Goal: Information Seeking & Learning: Learn about a topic

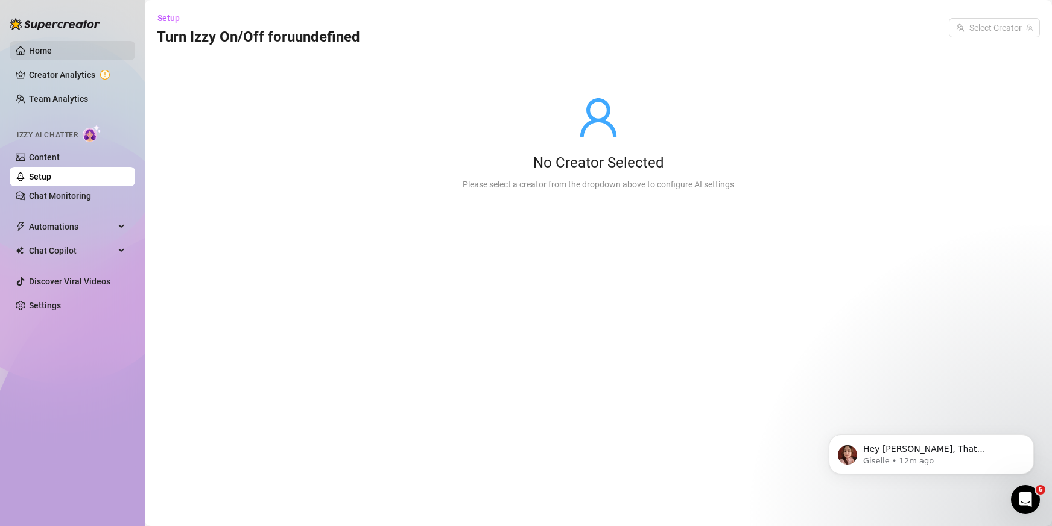
click at [49, 55] on link "Home" at bounding box center [40, 51] width 23 height 10
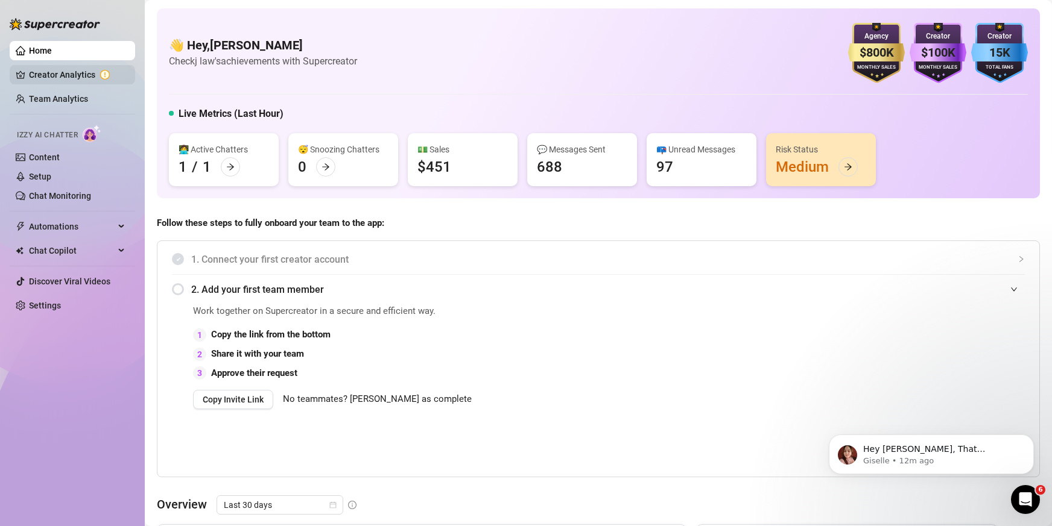
click at [58, 73] on link "Creator Analytics" at bounding box center [77, 74] width 96 height 19
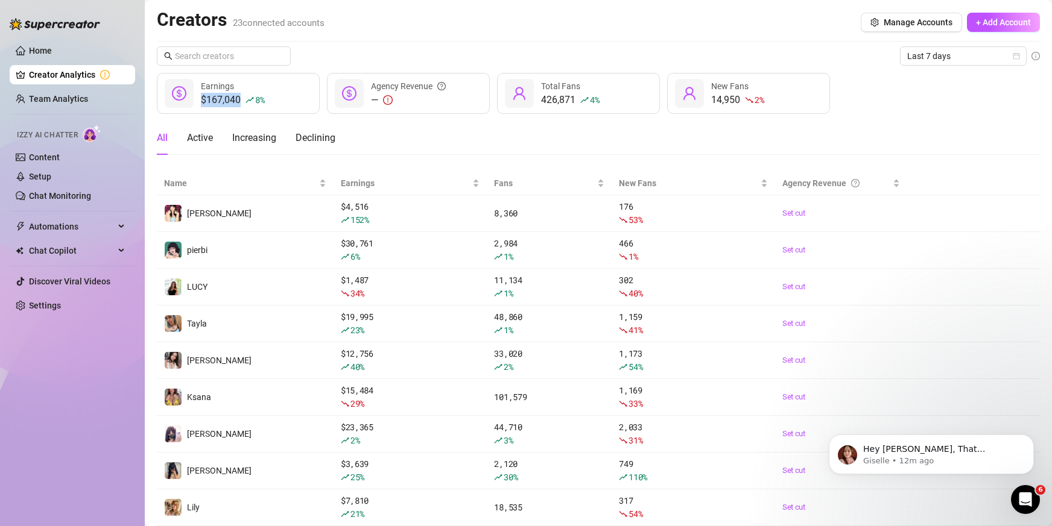
drag, startPoint x: 200, startPoint y: 104, endPoint x: 244, endPoint y: 102, distance: 44.7
click at [244, 102] on div "$167,040 8 % Earnings" at bounding box center [238, 93] width 163 height 41
click at [226, 100] on div "$167,040 8 %" at bounding box center [232, 100] width 63 height 14
drag, startPoint x: 201, startPoint y: 100, endPoint x: 242, endPoint y: 103, distance: 41.2
click at [242, 103] on div "$167,040 8 %" at bounding box center [232, 100] width 63 height 14
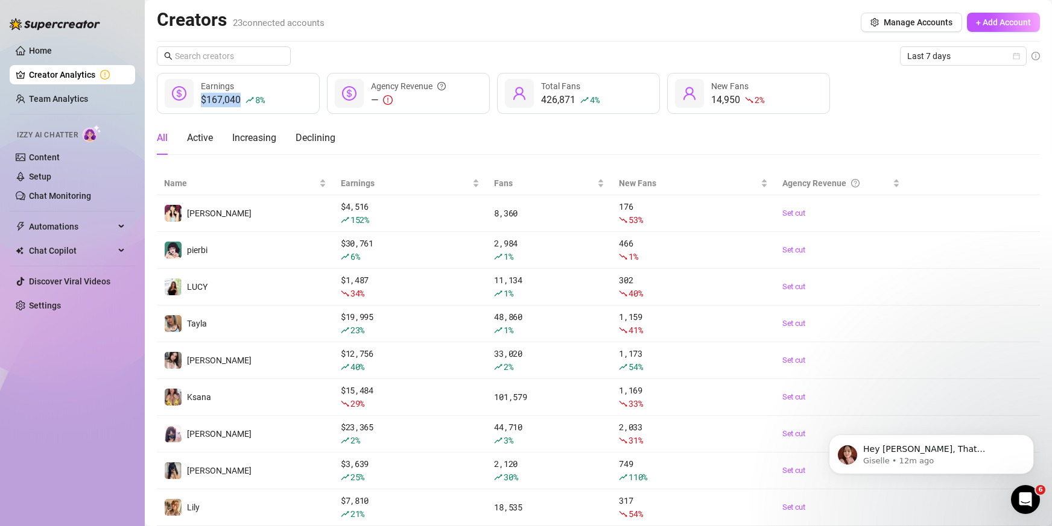
click at [220, 100] on div "$167,040 8 %" at bounding box center [232, 100] width 63 height 14
